Goal: Find specific page/section: Find specific page/section

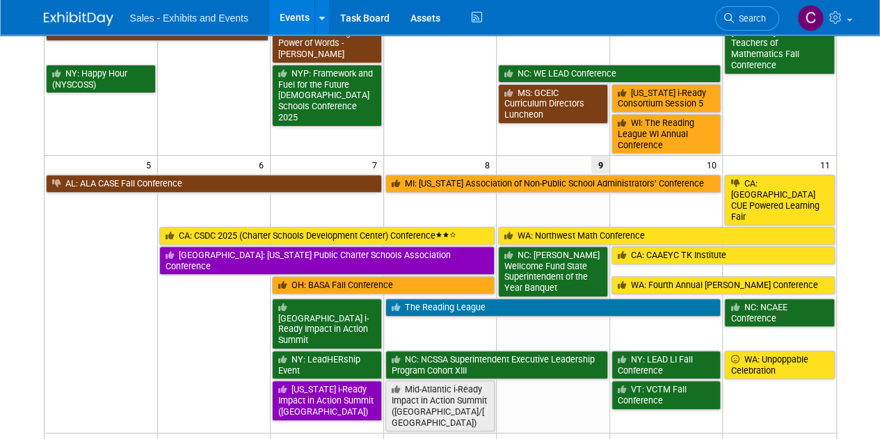
scroll to position [188, 0]
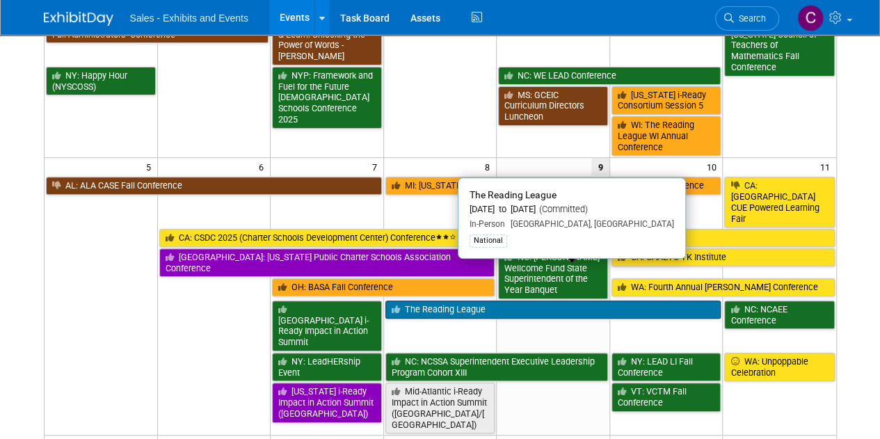
click at [434, 300] on link "The Reading League" at bounding box center [553, 309] width 336 height 18
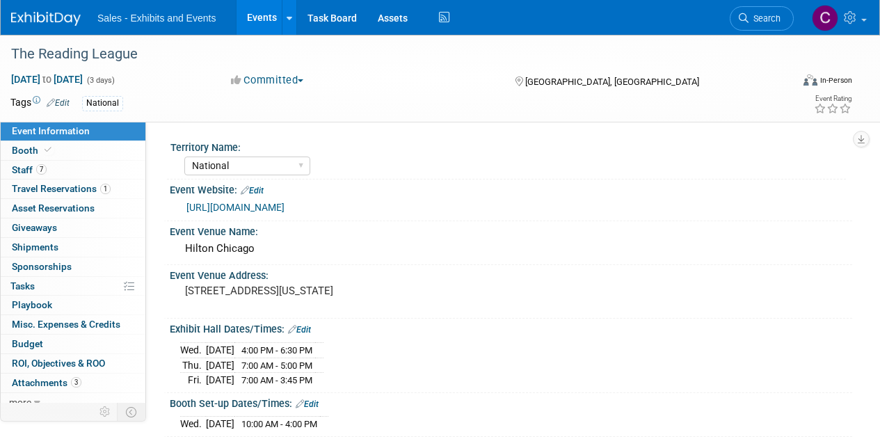
select select "National"
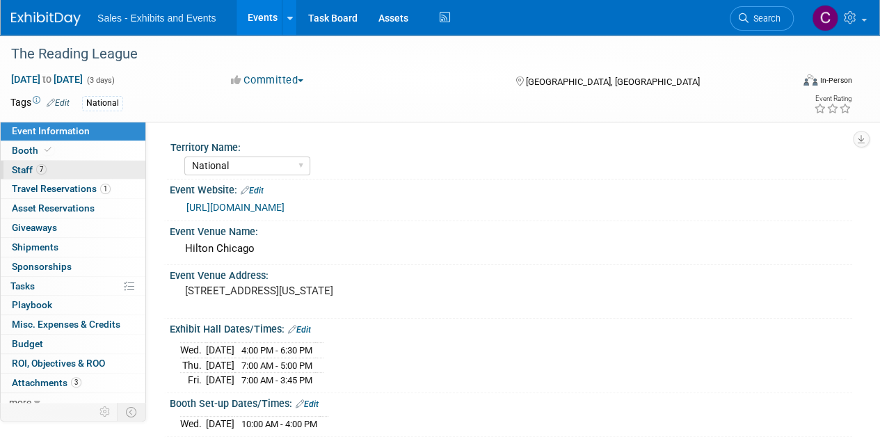
click at [21, 170] on span "Staff 7" at bounding box center [29, 169] width 35 height 11
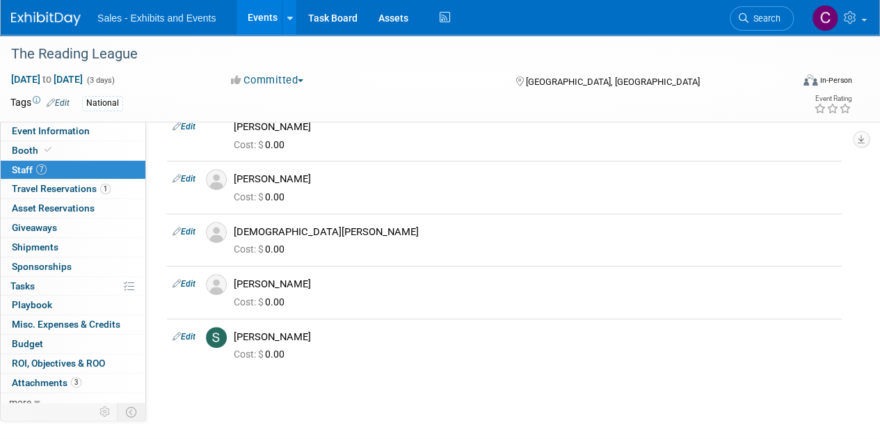
scroll to position [176, 0]
